Goal: Task Accomplishment & Management: Use online tool/utility

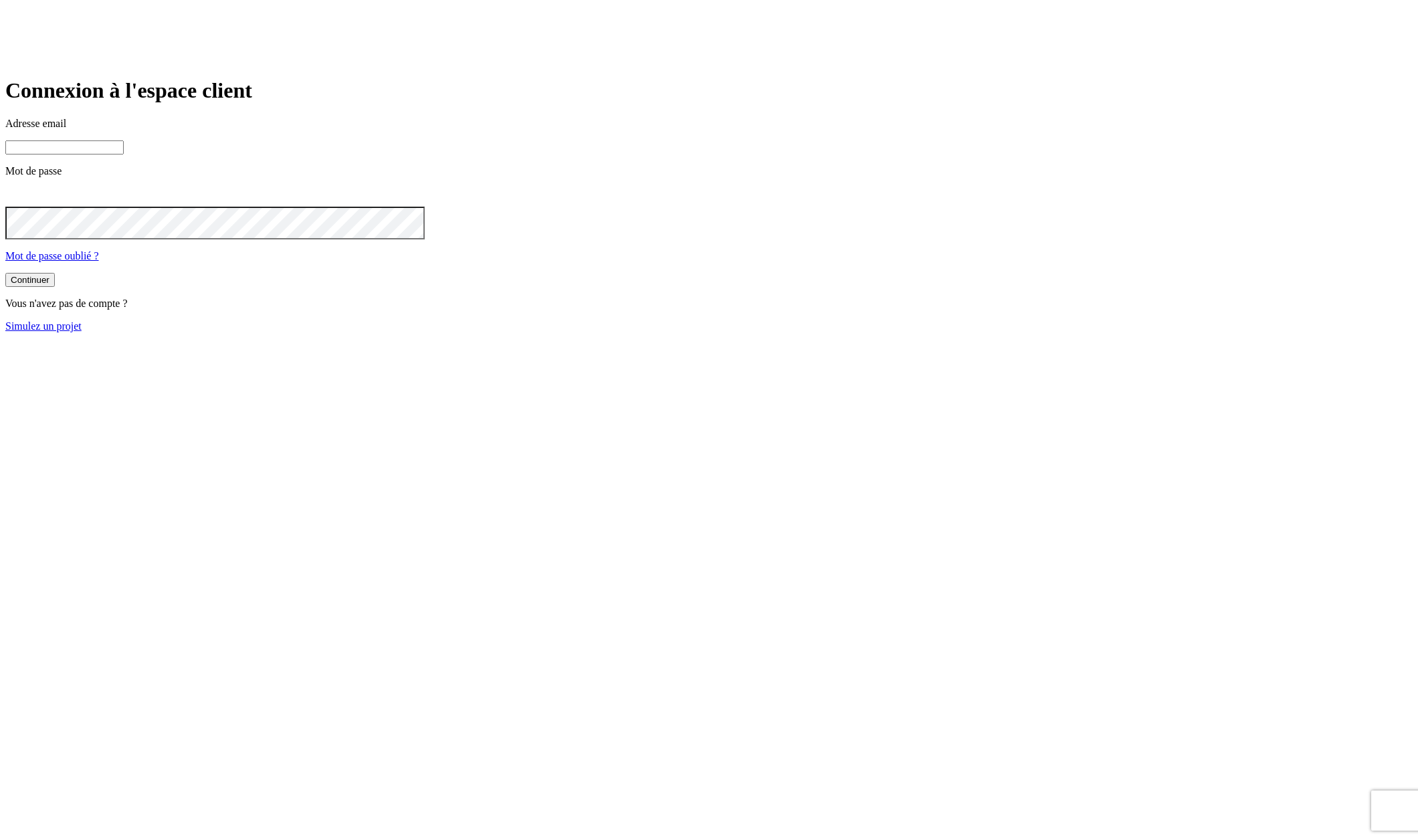
type input "[PERSON_NAME][DOMAIN_NAME][EMAIL_ADDRESS][DOMAIN_NAME]"
click at [82, 332] on link "Simulez un projet" at bounding box center [43, 326] width 77 height 12
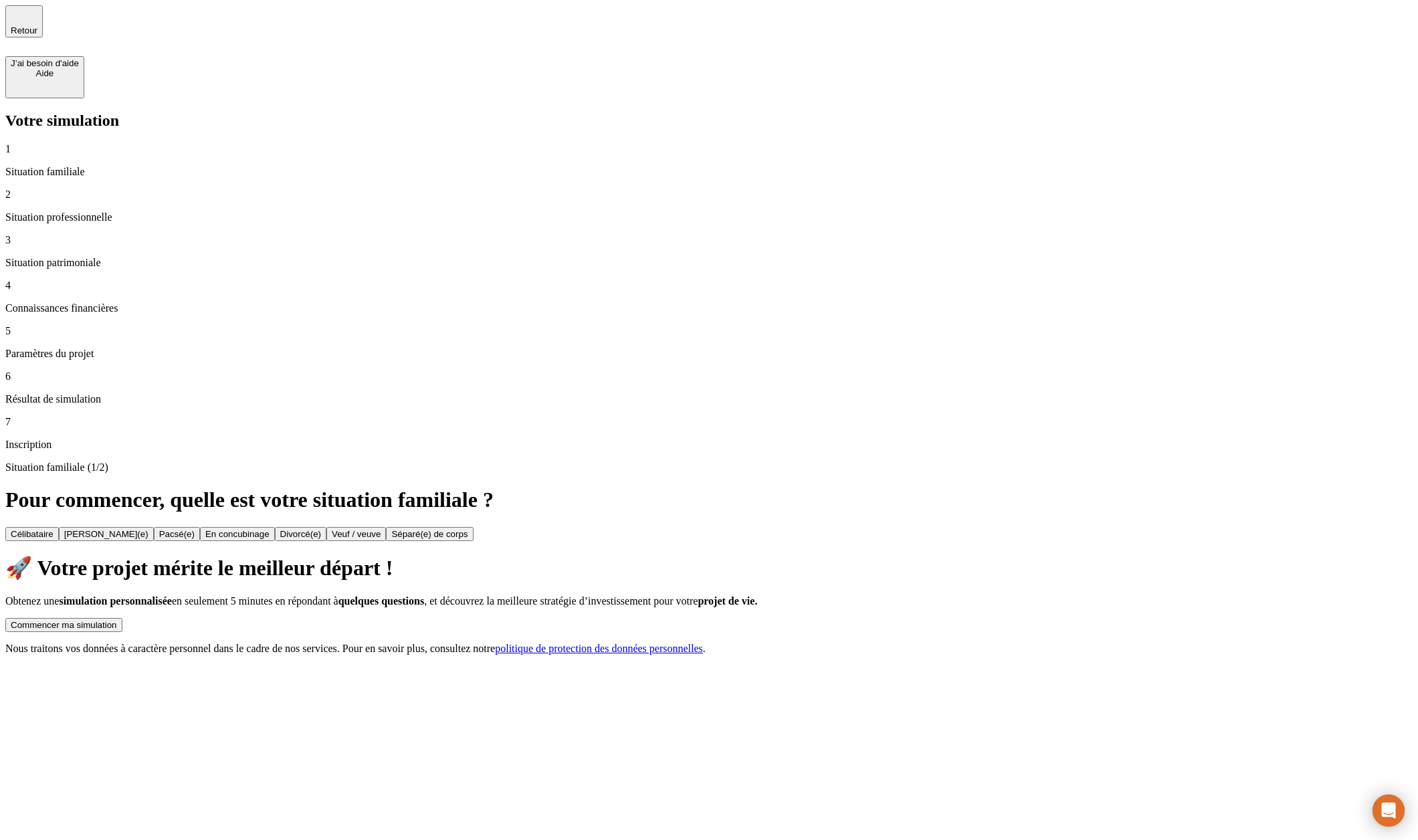
click at [117, 620] on div "Commencer ma simulation" at bounding box center [64, 625] width 106 height 10
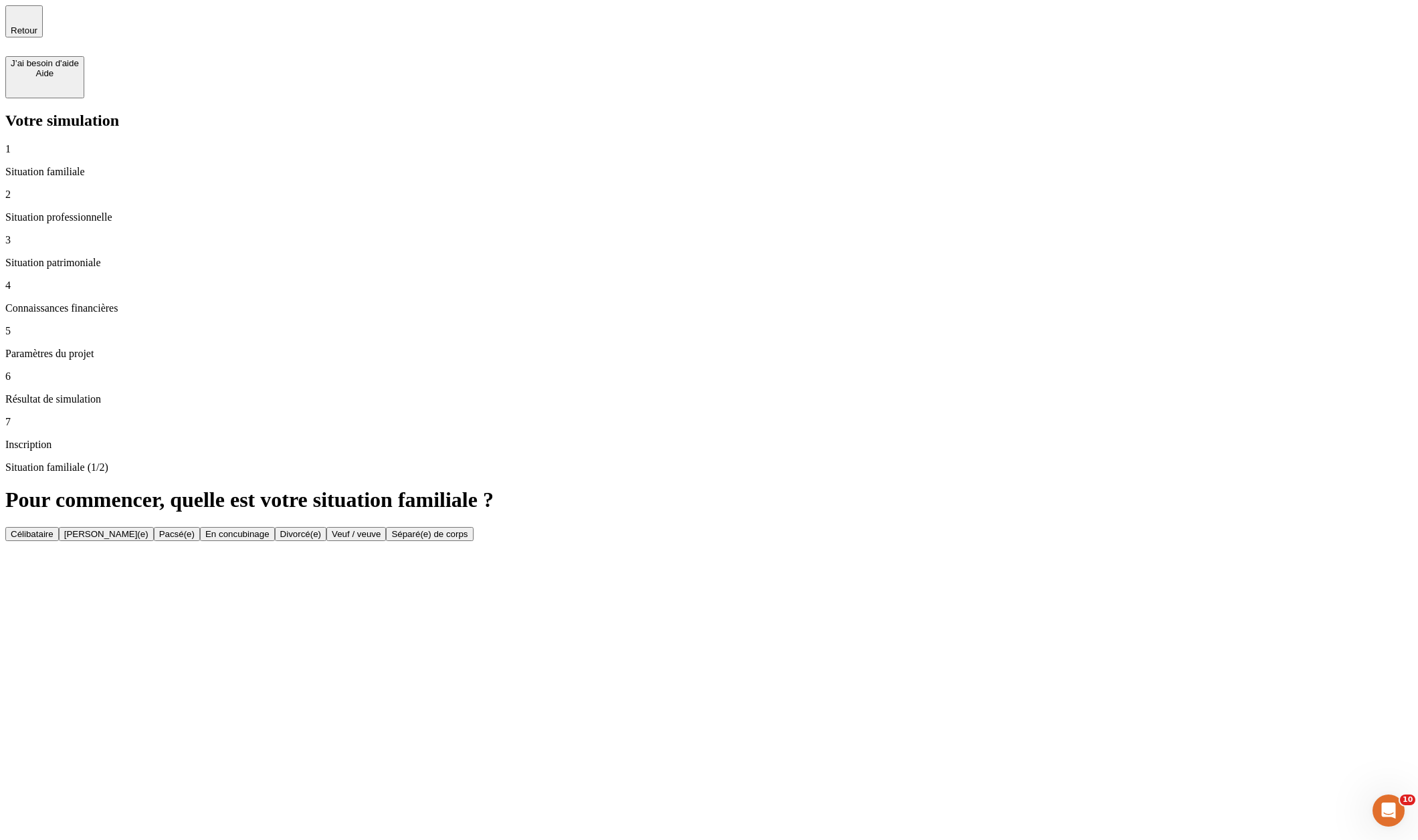
click at [59, 527] on button "Célibataire" at bounding box center [32, 534] width 53 height 14
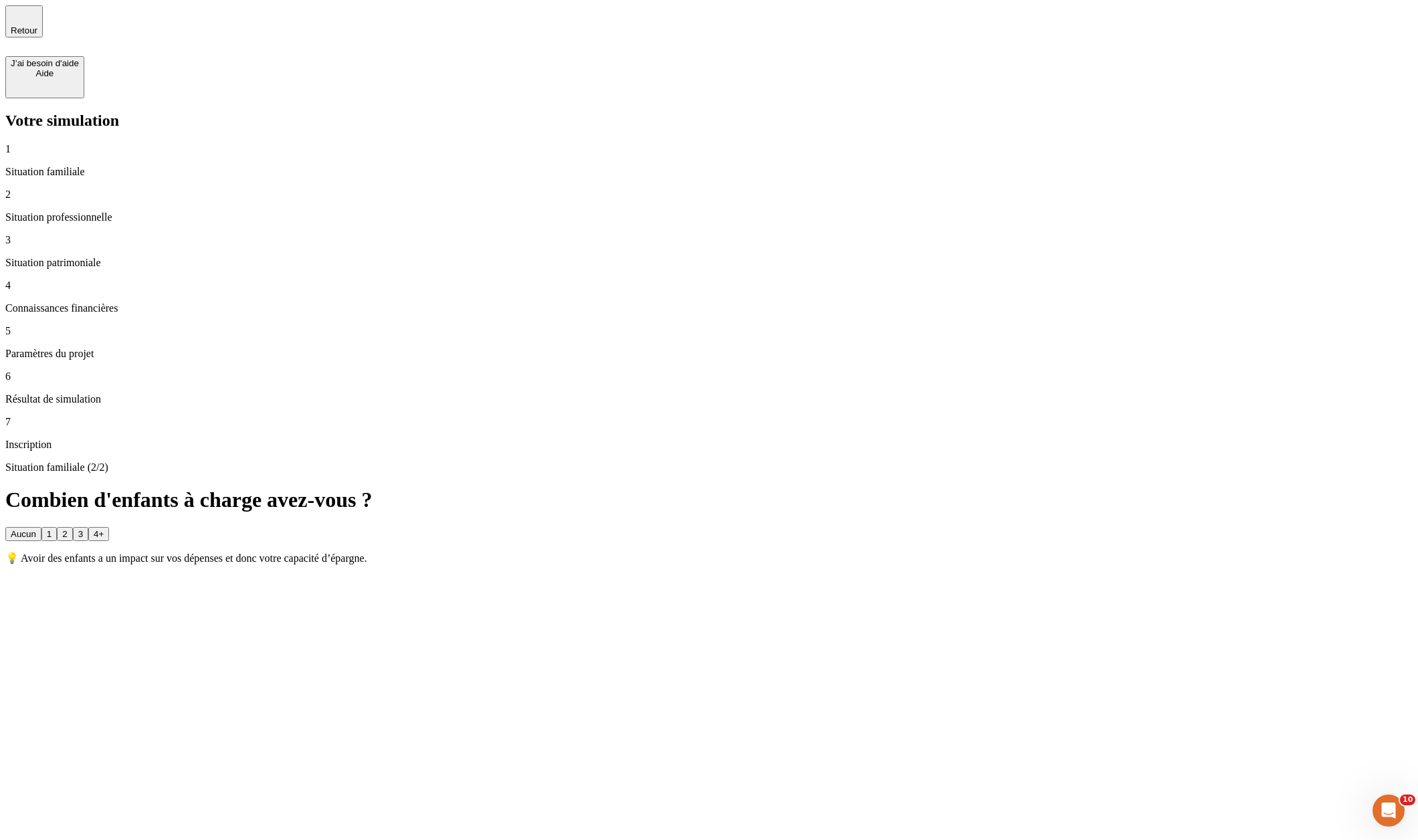
click at [1055, 527] on div "Aucun 1 2 3 4+ 💡 Avoir des enfants a un impact sur vos dépenses et donc votre c…" at bounding box center [709, 546] width 1408 height 38
click at [88, 527] on button "3" at bounding box center [80, 534] width 15 height 14
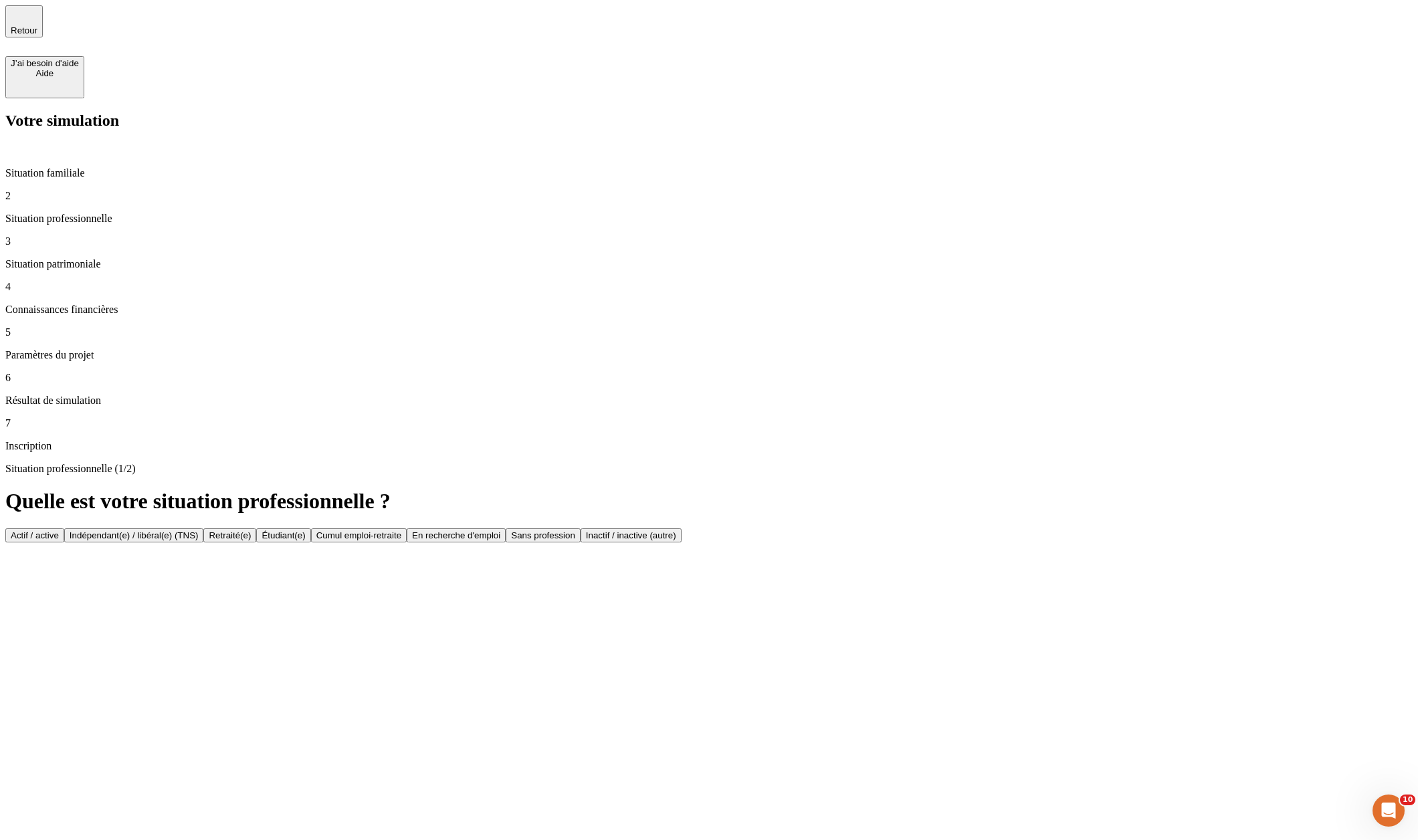
click at [64, 529] on button "Actif / active" at bounding box center [34, 535] width 59 height 14
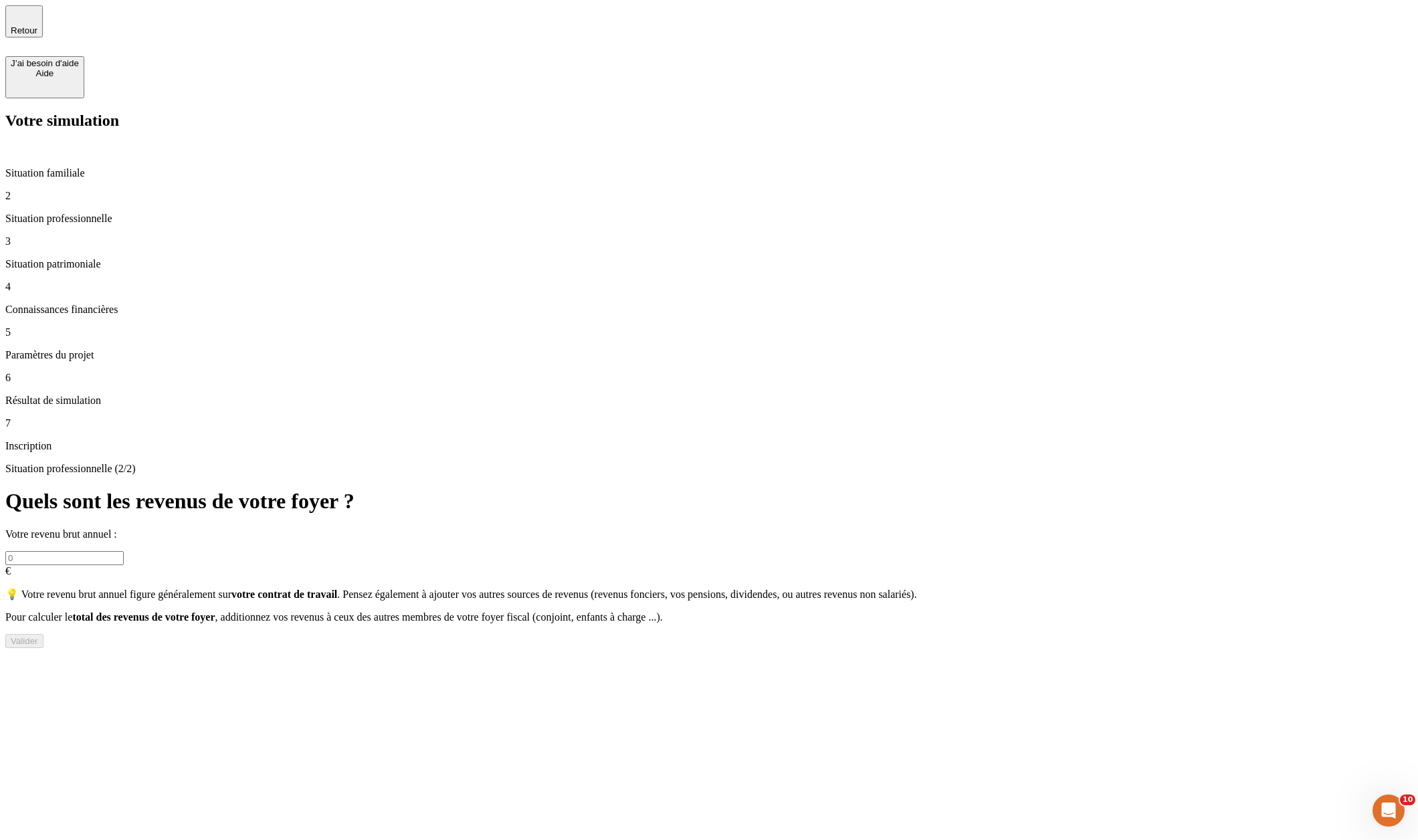
click at [124, 551] on input "text" at bounding box center [64, 558] width 118 height 14
type input "1 000 000"
click at [38, 636] on div "Valider" at bounding box center [25, 641] width 27 height 10
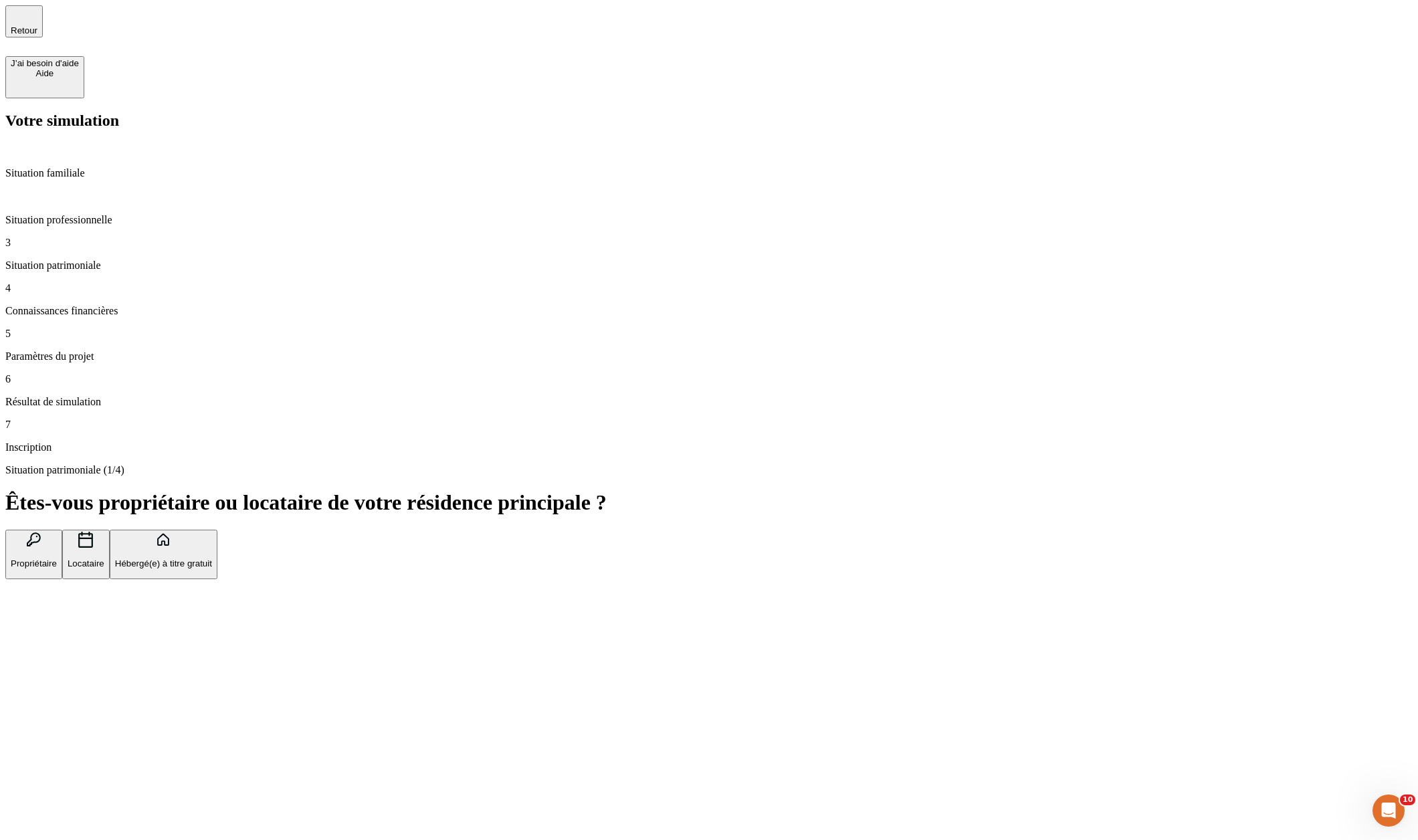
click at [62, 529] on button "Propriétaire" at bounding box center [33, 554] width 57 height 50
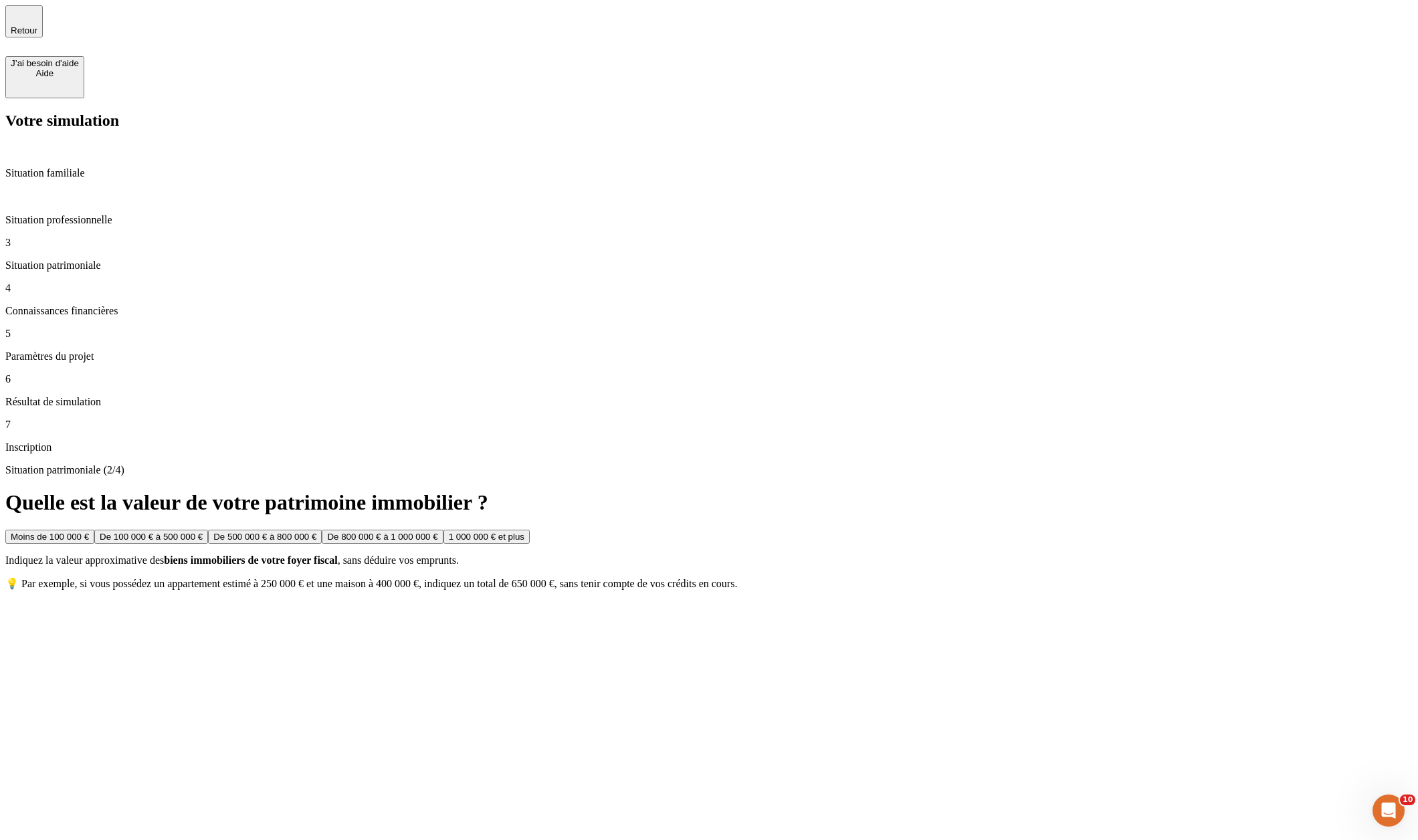
click at [529, 529] on button "1 000 000 € et plus" at bounding box center [486, 536] width 86 height 14
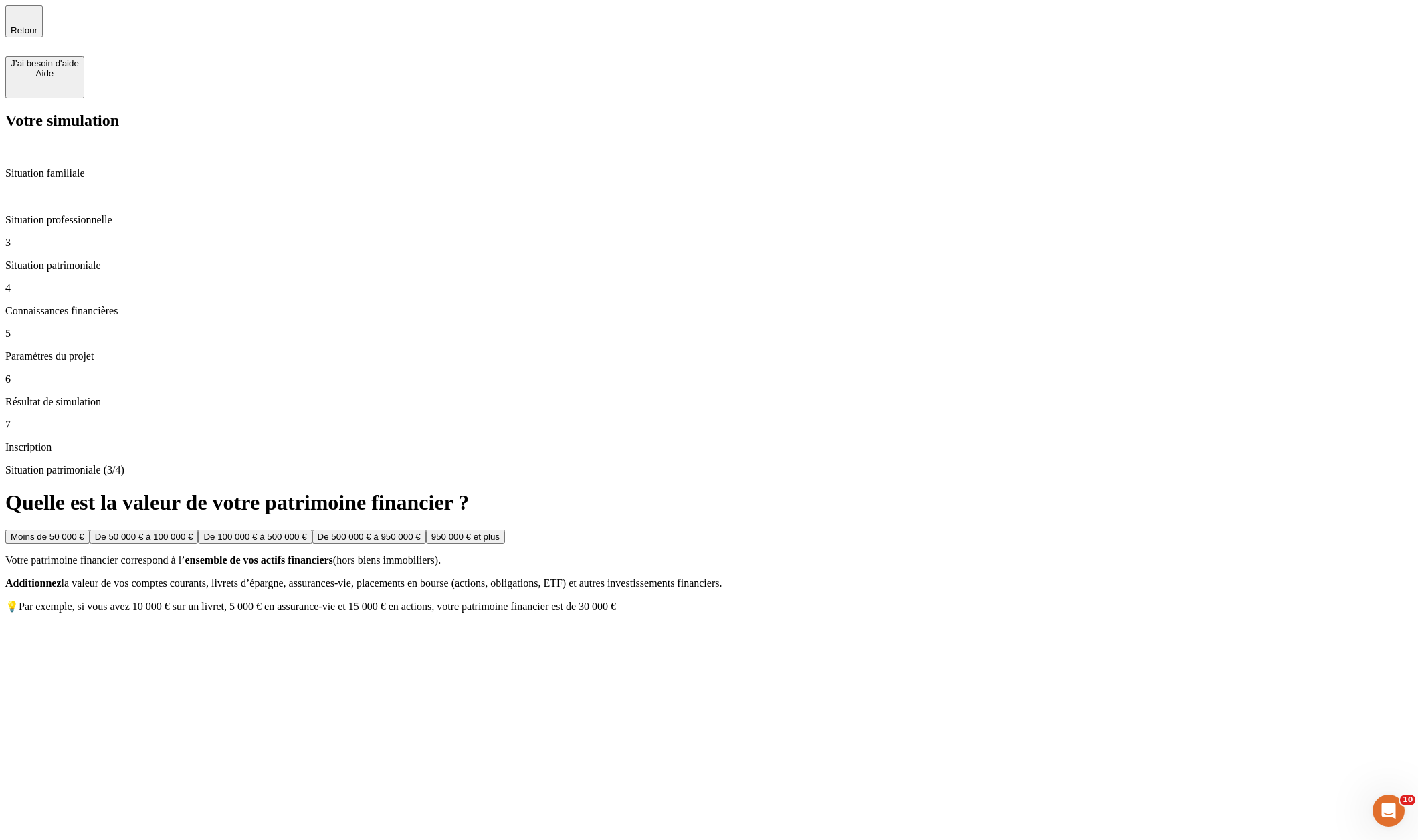
click at [505, 529] on button "950 000 € et plus" at bounding box center [465, 536] width 79 height 14
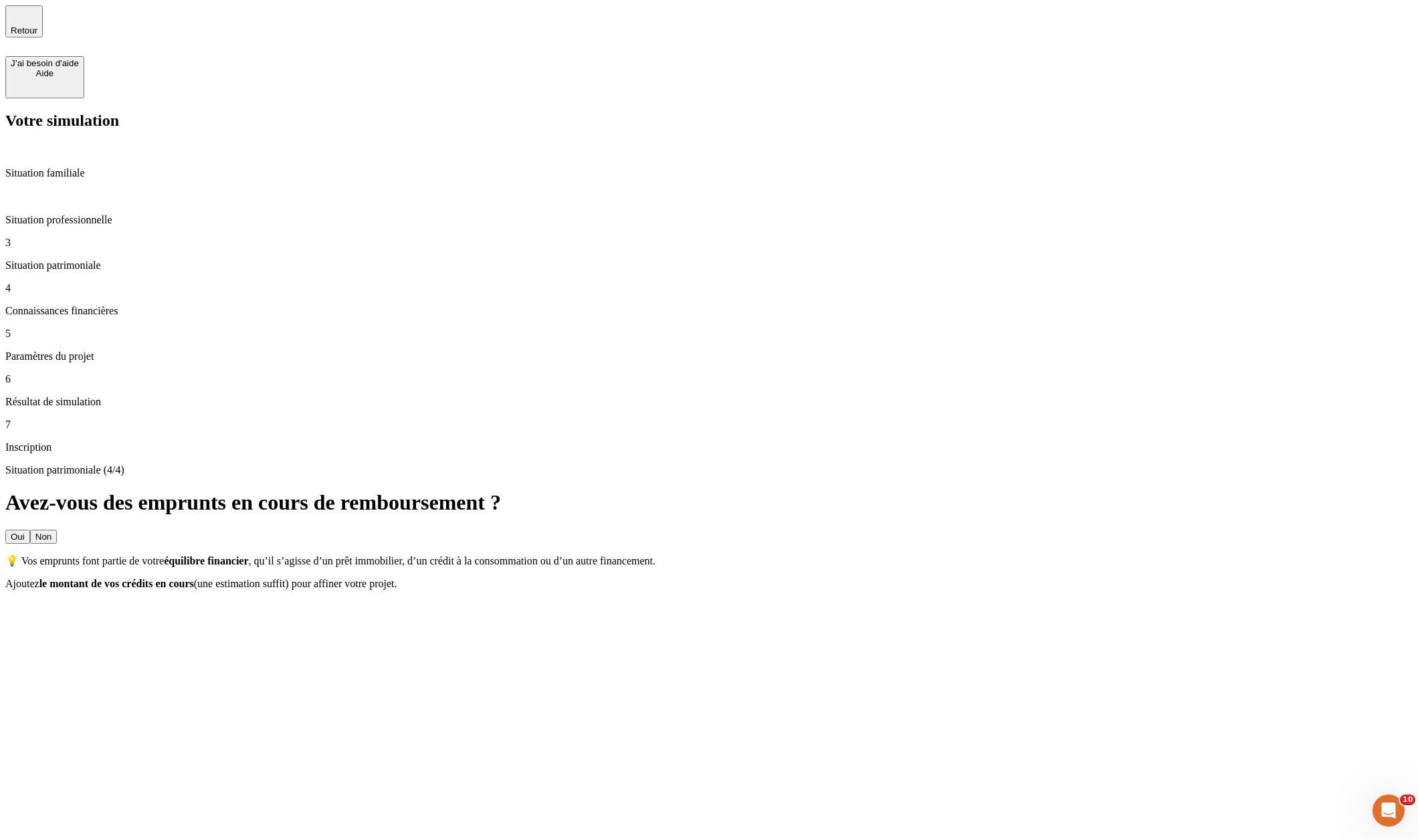
click at [57, 529] on button "Non" at bounding box center [43, 536] width 27 height 14
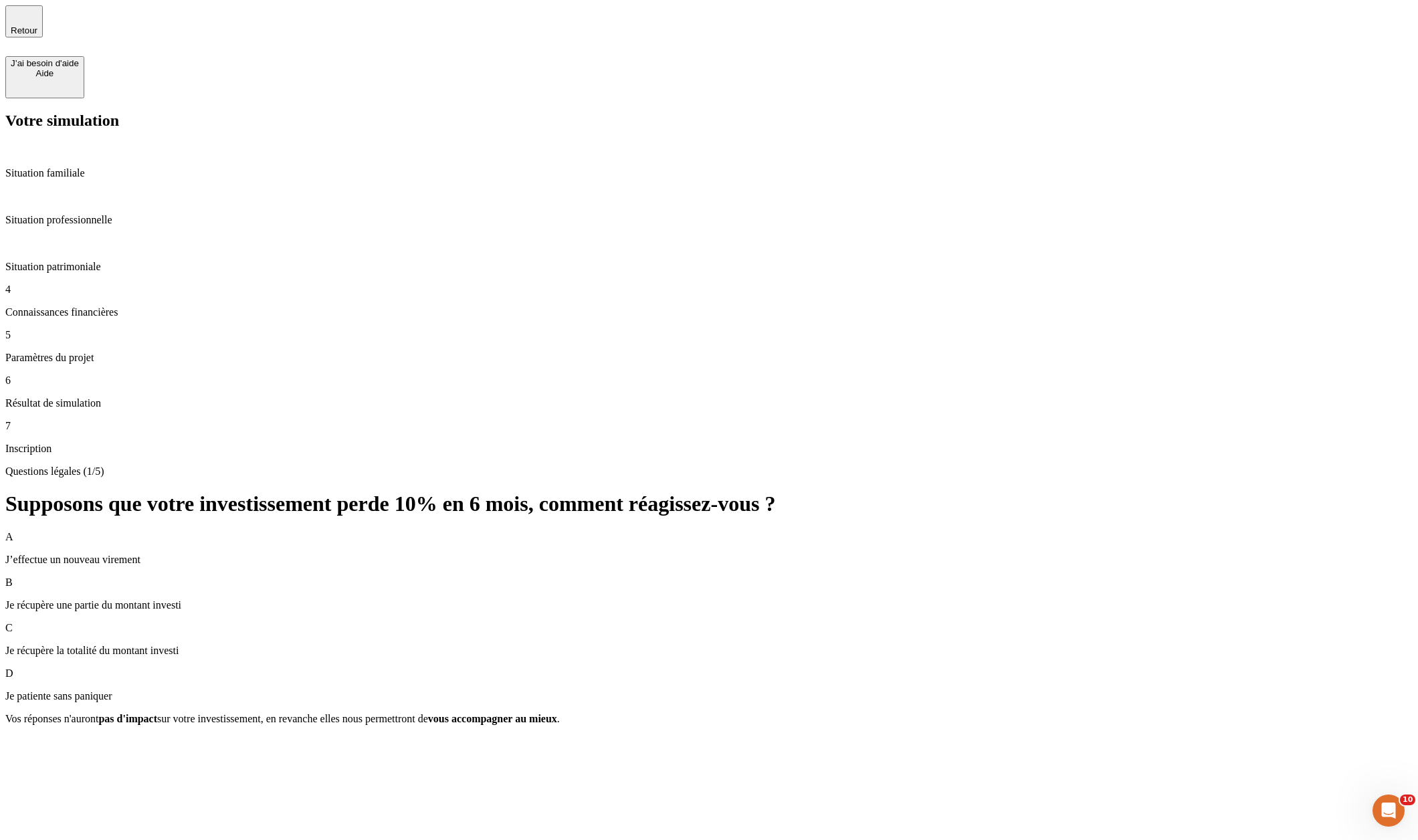
click at [989, 531] on div "A J’effectue un nouveau virement" at bounding box center [709, 548] width 1408 height 35
click at [43, 736] on button "Valider" at bounding box center [24, 742] width 38 height 14
click at [515, 5] on div "Retour J’ai besoin d'aide [PERSON_NAME]" at bounding box center [709, 51] width 1408 height 93
